Goal: Book appointment/travel/reservation: Book appointment/travel/reservation

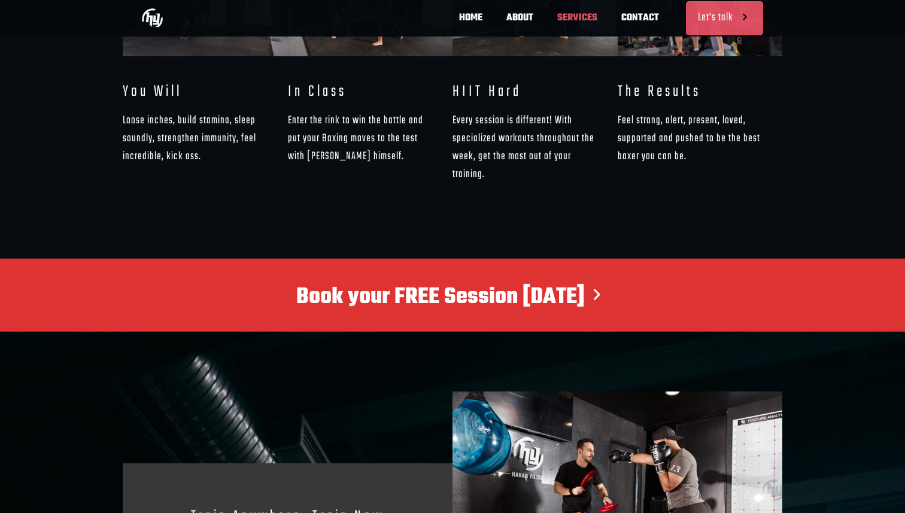
click at [500, 283] on h3 "Book your FREE Session [DATE]" at bounding box center [452, 295] width 869 height 25
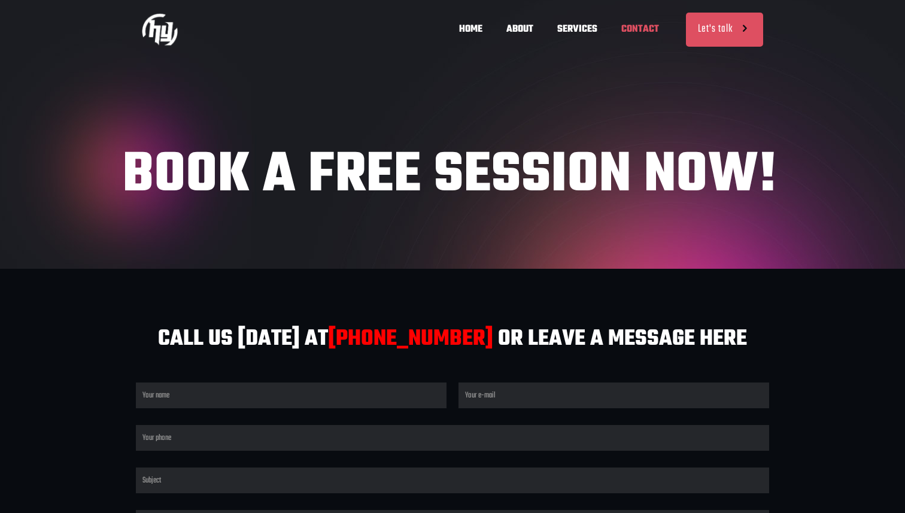
scroll to position [0, 175]
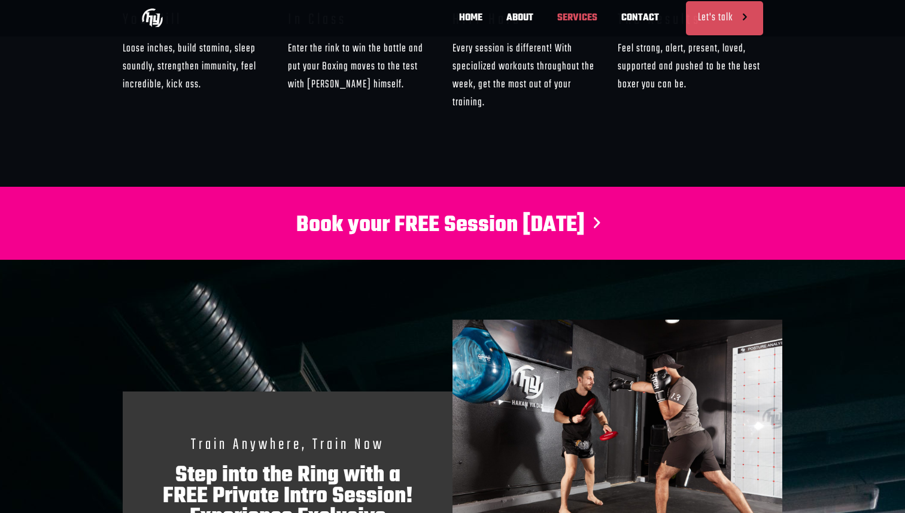
scroll to position [2211, 0]
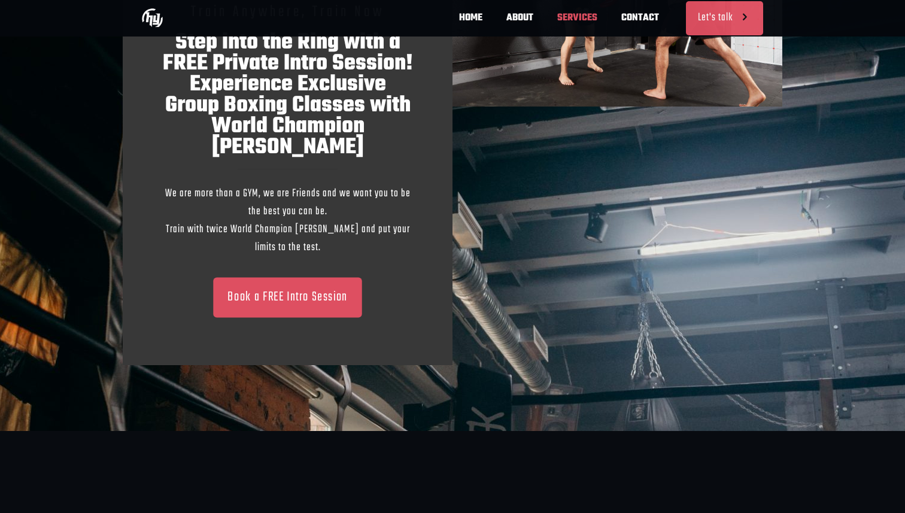
click at [283, 242] on div "Train Anywhere, Train Now Step into the Ring with a FREE Private Intro Session!…" at bounding box center [287, 141] width 251 height 280
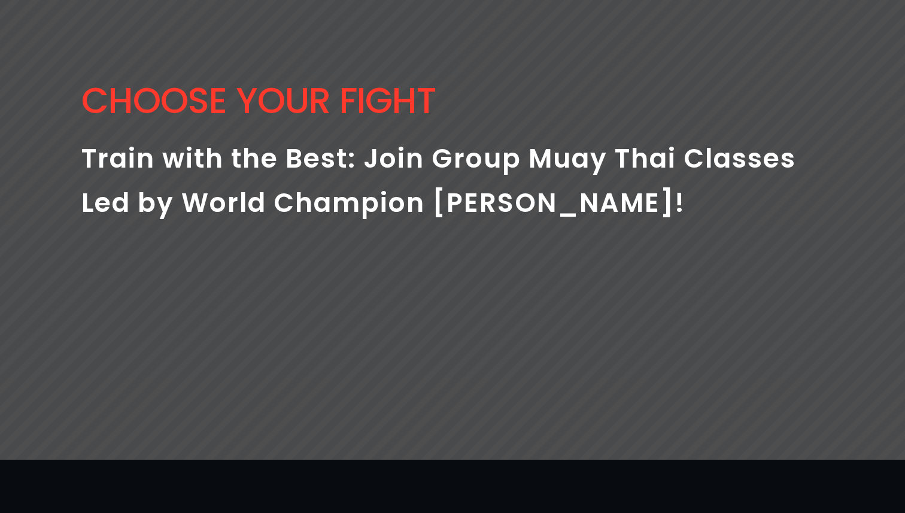
scroll to position [0, 0]
